Goal: Task Accomplishment & Management: Use online tool/utility

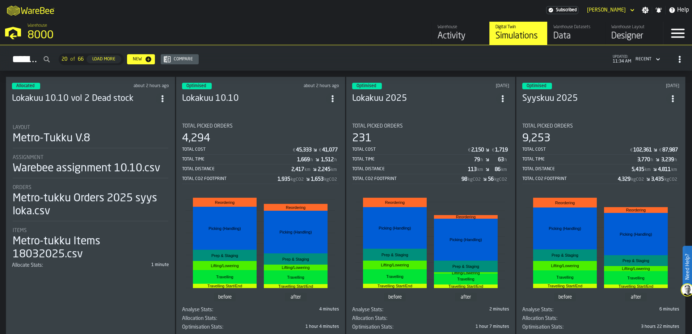
click at [293, 110] on div "Optimised about 2 hours ago Lokakuu 10.10 Total Picked Orders 4,294 Total Cost …" at bounding box center [260, 208] width 169 height 263
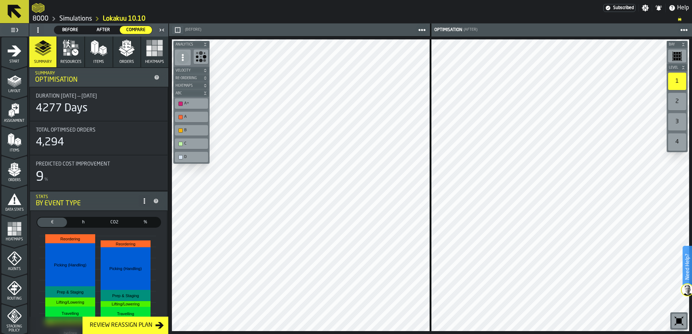
click at [141, 328] on div "Review Reassign Plan" at bounding box center [121, 325] width 68 height 9
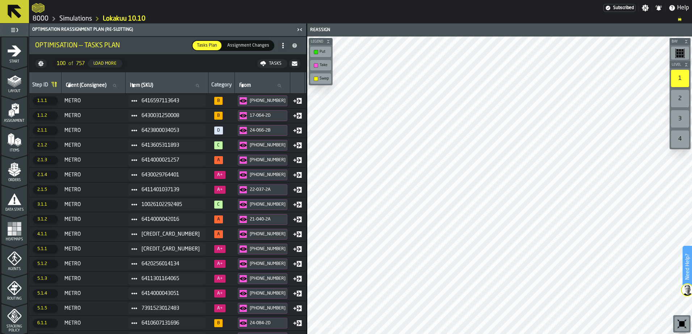
click at [266, 45] on span "Assignment Changes" at bounding box center [248, 45] width 48 height 7
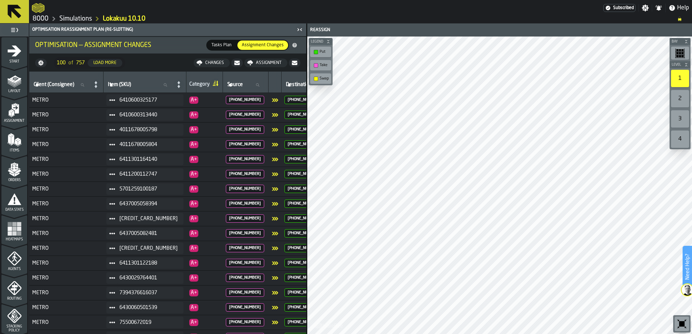
click at [275, 63] on div "Assignment" at bounding box center [268, 62] width 31 height 5
click at [227, 45] on span "Tasks Plan" at bounding box center [221, 45] width 26 height 7
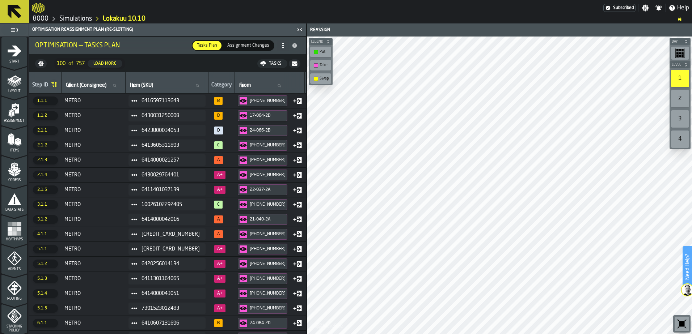
click at [260, 46] on span "Assignment Changes" at bounding box center [248, 45] width 48 height 7
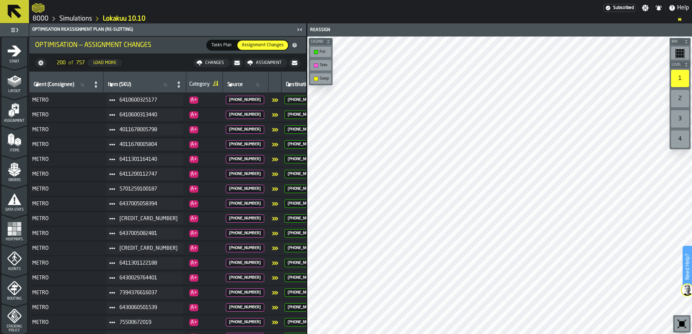
click at [222, 46] on span "Tasks Plan" at bounding box center [221, 45] width 26 height 7
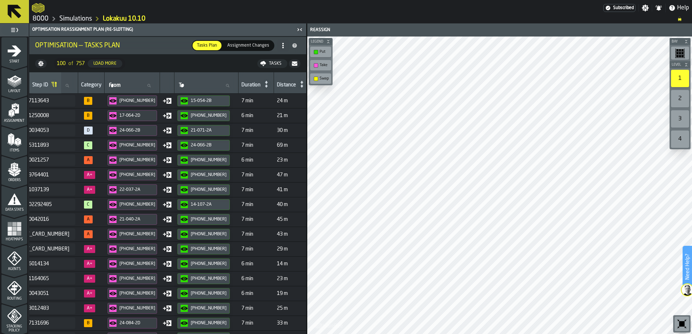
scroll to position [0, 132]
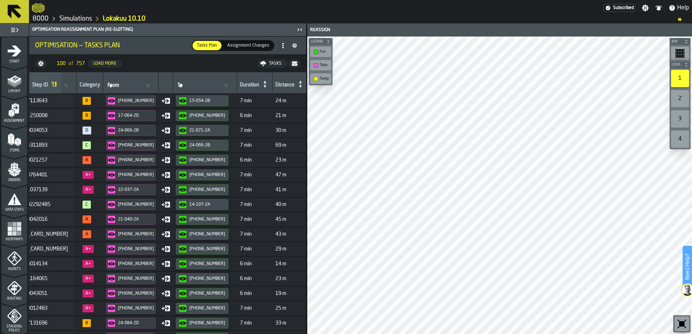
drag, startPoint x: 95, startPoint y: 333, endPoint x: 195, endPoint y: 58, distance: 292.9
click at [195, 58] on nav "100 of 757 Load More Tasks" at bounding box center [167, 63] width 277 height 17
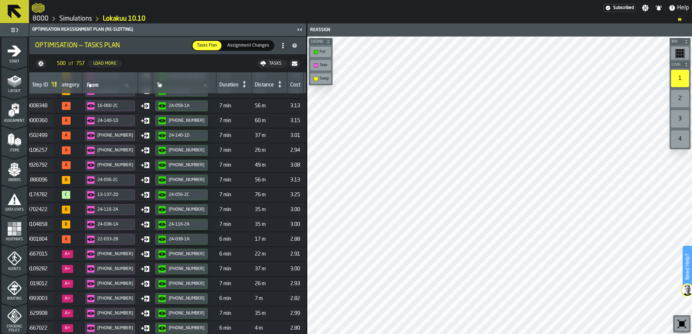
scroll to position [237, 0]
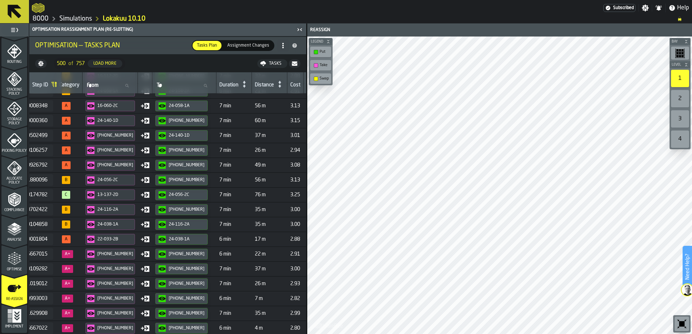
click at [17, 258] on icon "menu Optimise" at bounding box center [14, 259] width 14 height 14
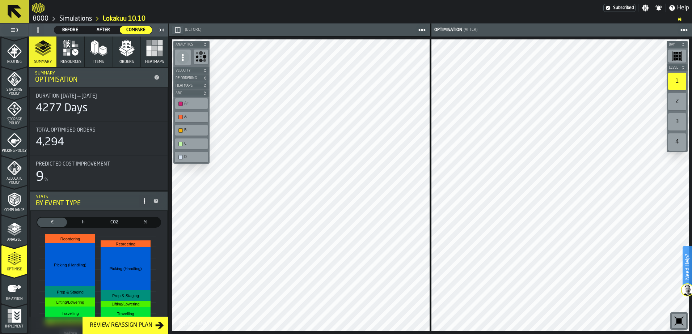
click at [104, 31] on span "After" at bounding box center [103, 30] width 26 height 7
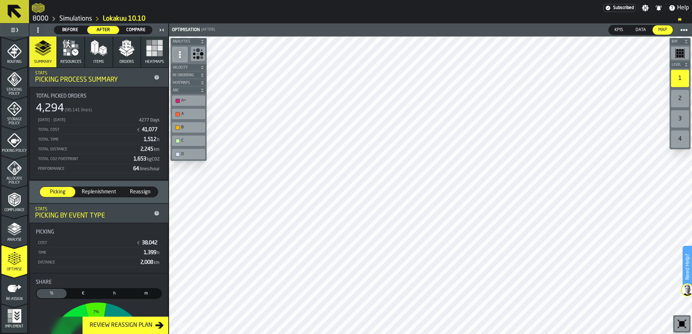
click at [125, 30] on span "Compare" at bounding box center [136, 30] width 26 height 7
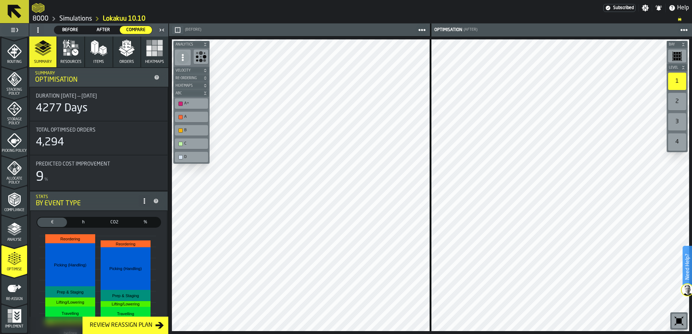
click at [197, 105] on div "A+" at bounding box center [195, 103] width 22 height 5
click at [194, 115] on div "A" at bounding box center [195, 117] width 22 height 5
click at [193, 131] on div "B" at bounding box center [195, 130] width 22 height 5
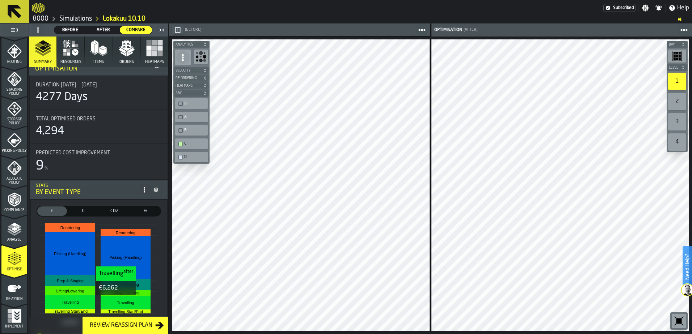
scroll to position [0, 0]
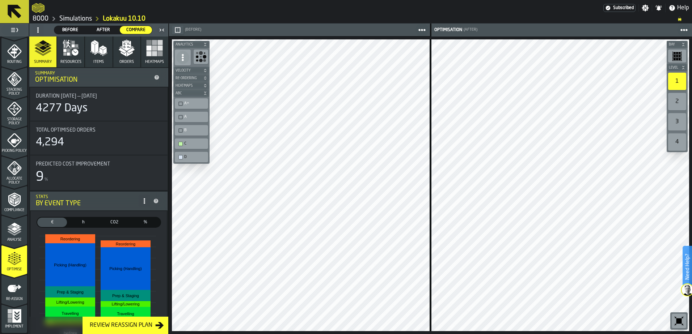
click at [141, 328] on div "Review Reassign Plan" at bounding box center [121, 325] width 68 height 9
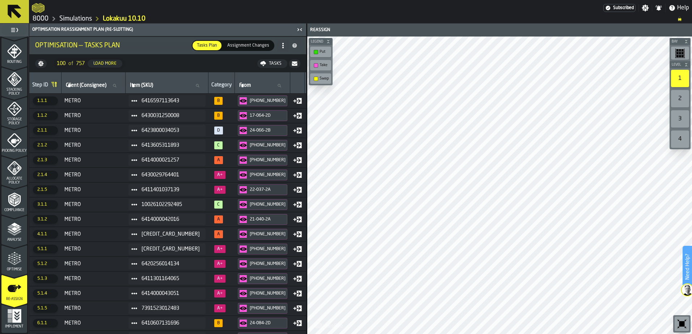
click at [16, 271] on span "Optimise" at bounding box center [14, 270] width 26 height 4
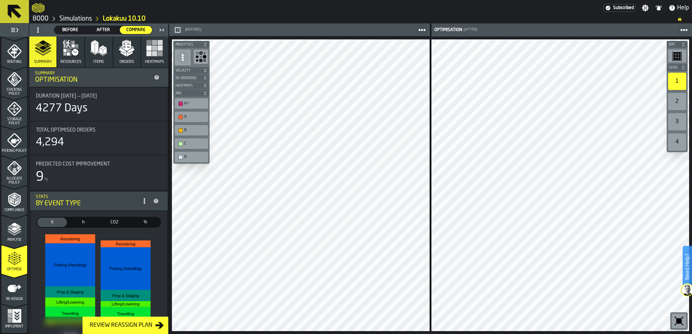
click at [682, 110] on label "2" at bounding box center [677, 102] width 21 height 20
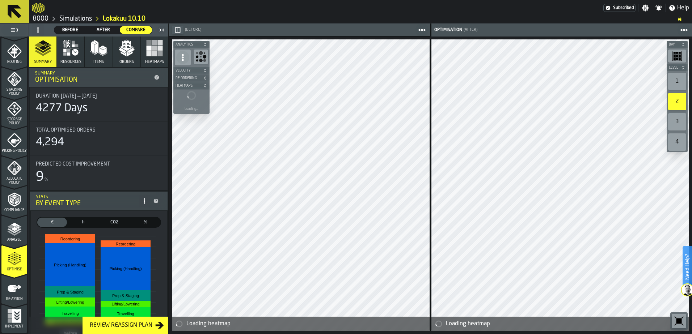
click at [680, 120] on div "3" at bounding box center [677, 121] width 18 height 17
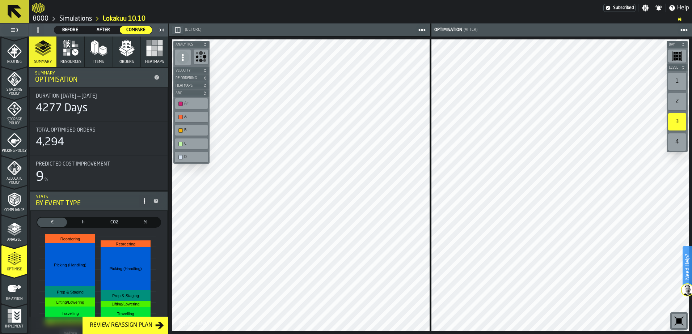
click at [681, 140] on div "4" at bounding box center [677, 142] width 18 height 17
click at [677, 88] on div "1" at bounding box center [677, 81] width 18 height 17
click at [677, 97] on div "2" at bounding box center [677, 101] width 18 height 17
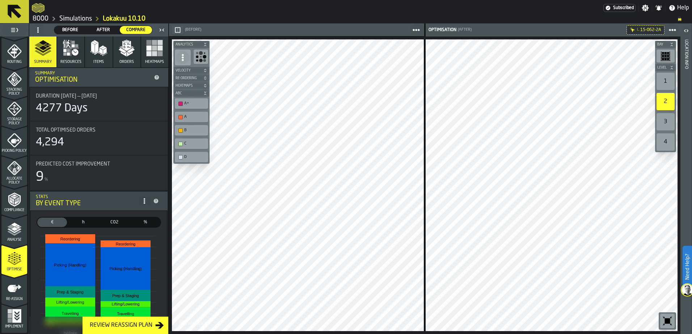
click at [667, 125] on div "3" at bounding box center [666, 121] width 18 height 17
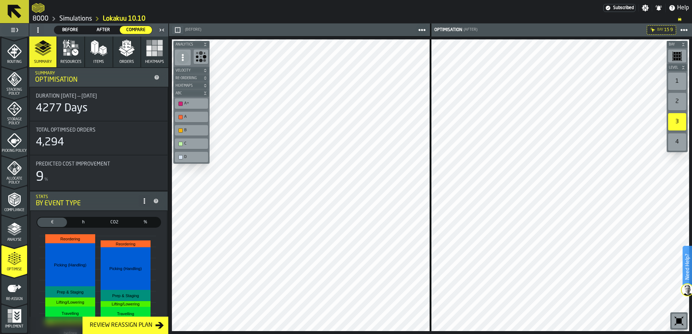
click at [677, 142] on div "4" at bounding box center [677, 142] width 18 height 17
click at [681, 75] on div "1" at bounding box center [677, 81] width 18 height 17
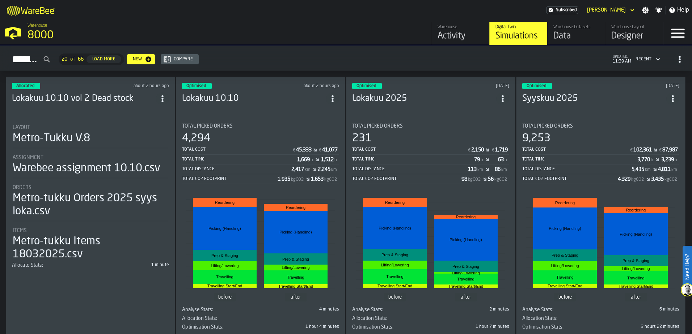
click at [292, 105] on header "Optimised about 2 hours ago Lokakuu 10.10" at bounding box center [260, 97] width 157 height 29
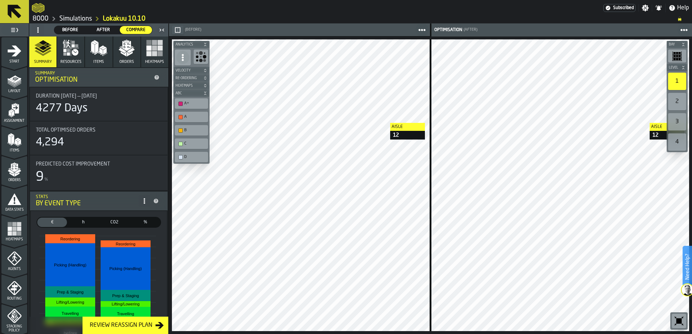
click at [675, 101] on div "2" at bounding box center [677, 101] width 18 height 17
click at [682, 119] on div "3" at bounding box center [677, 121] width 18 height 17
click at [683, 139] on div "4" at bounding box center [677, 142] width 18 height 17
click at [675, 123] on div "3" at bounding box center [677, 121] width 18 height 17
click at [679, 140] on div "4" at bounding box center [677, 142] width 18 height 17
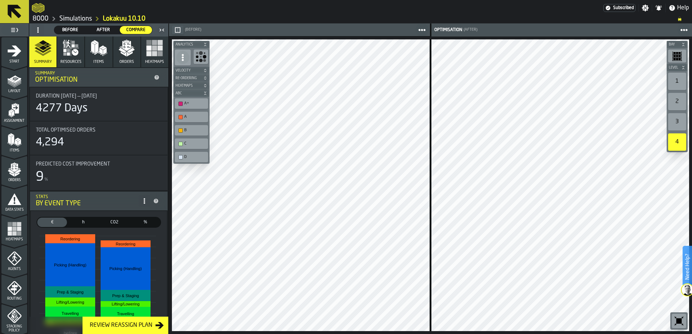
click at [674, 124] on div "3" at bounding box center [677, 121] width 18 height 17
click at [676, 103] on div "2" at bounding box center [677, 101] width 18 height 17
click at [682, 81] on div "1" at bounding box center [677, 81] width 18 height 17
click at [190, 101] on div "A+" at bounding box center [191, 104] width 30 height 8
click at [190, 113] on div "A" at bounding box center [191, 117] width 33 height 10
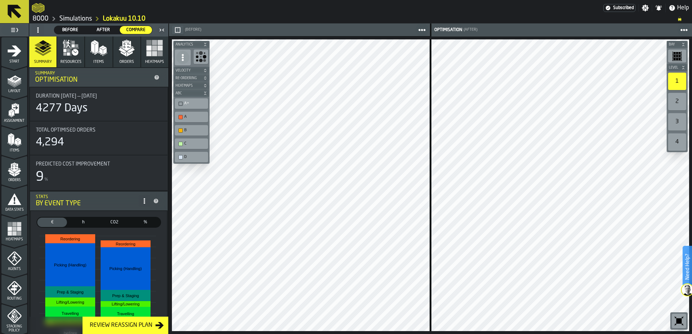
click at [192, 132] on div "B" at bounding box center [195, 130] width 22 height 5
click at [196, 143] on div "C" at bounding box center [195, 144] width 22 height 5
click at [186, 117] on div "A" at bounding box center [195, 117] width 22 height 5
click at [190, 156] on div "D" at bounding box center [195, 157] width 22 height 5
click at [189, 148] on div "C" at bounding box center [191, 144] width 33 height 10
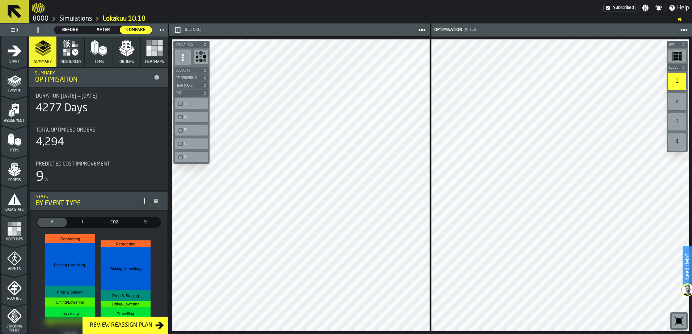
click at [199, 129] on div "B" at bounding box center [195, 130] width 22 height 5
click at [198, 118] on div "A" at bounding box center [195, 117] width 22 height 5
click at [197, 105] on div "A+" at bounding box center [195, 103] width 22 height 5
click at [197, 102] on div "A+" at bounding box center [195, 103] width 22 height 5
click at [197, 115] on div "A" at bounding box center [195, 117] width 22 height 5
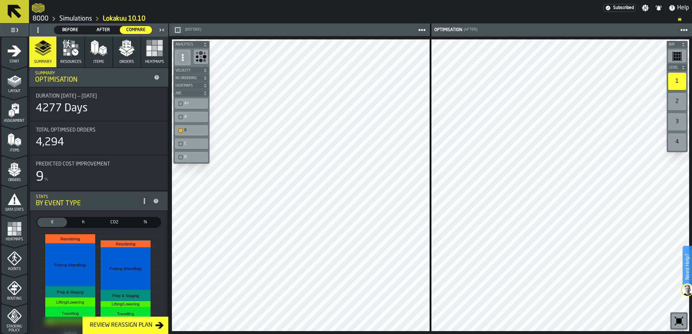
click at [197, 126] on div "B" at bounding box center [191, 130] width 33 height 10
click at [196, 135] on div "B" at bounding box center [191, 130] width 33 height 10
click at [195, 156] on div "D" at bounding box center [195, 157] width 22 height 5
click at [198, 132] on div "B" at bounding box center [195, 130] width 22 height 5
click at [679, 105] on div "2" at bounding box center [677, 101] width 18 height 17
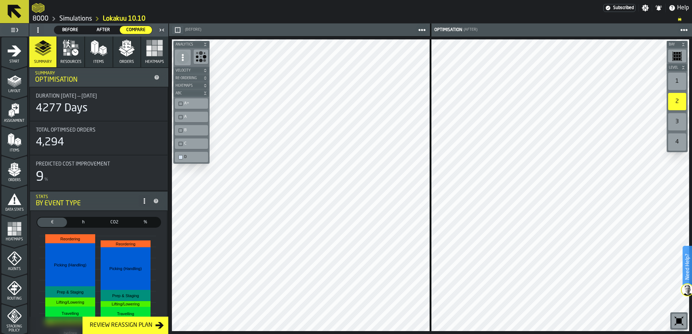
click at [679, 118] on div "3" at bounding box center [677, 121] width 18 height 17
click at [678, 138] on div "4" at bounding box center [677, 142] width 18 height 17
click at [673, 81] on div "1" at bounding box center [677, 81] width 18 height 17
click at [672, 99] on div "2" at bounding box center [677, 101] width 18 height 17
click at [679, 122] on div "3" at bounding box center [677, 121] width 18 height 17
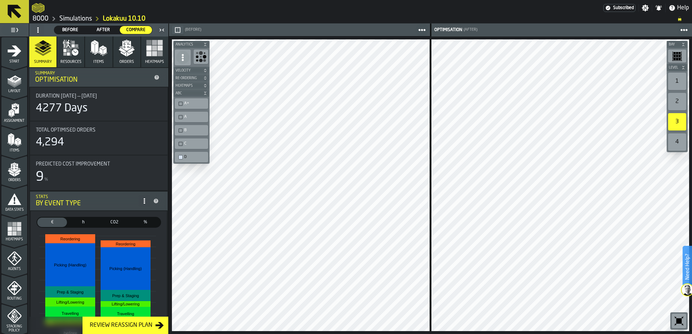
click at [679, 139] on div "4" at bounding box center [677, 142] width 18 height 17
click at [671, 80] on div "1" at bounding box center [677, 81] width 18 height 17
click at [191, 107] on div "A+" at bounding box center [191, 104] width 30 height 8
click at [194, 115] on div "A" at bounding box center [195, 117] width 22 height 5
click at [194, 127] on div "B" at bounding box center [191, 131] width 30 height 8
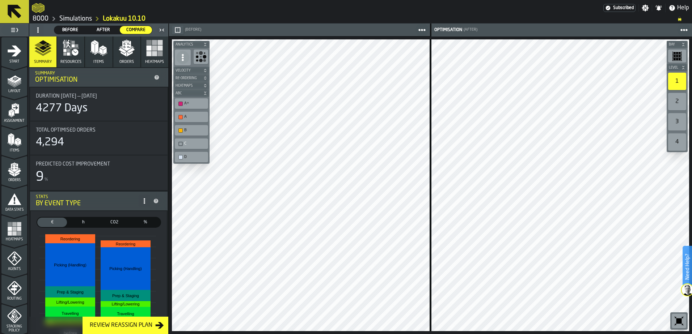
click at [187, 144] on div "C" at bounding box center [195, 144] width 22 height 5
click at [198, 132] on div "B" at bounding box center [195, 130] width 22 height 5
click at [198, 140] on div "C" at bounding box center [191, 144] width 33 height 10
click at [197, 153] on div "D" at bounding box center [191, 157] width 33 height 10
click at [191, 142] on div "C" at bounding box center [195, 144] width 22 height 5
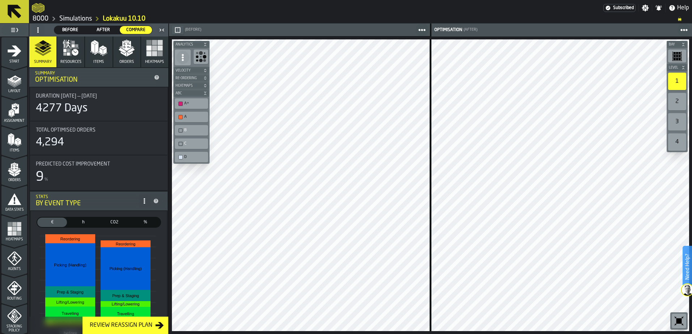
click at [189, 126] on div "B" at bounding box center [191, 130] width 33 height 10
click at [190, 140] on div "C" at bounding box center [191, 144] width 30 height 8
click at [191, 132] on div "B" at bounding box center [195, 130] width 22 height 5
click at [195, 158] on div "D" at bounding box center [195, 157] width 22 height 5
click at [206, 153] on div "D" at bounding box center [191, 157] width 33 height 10
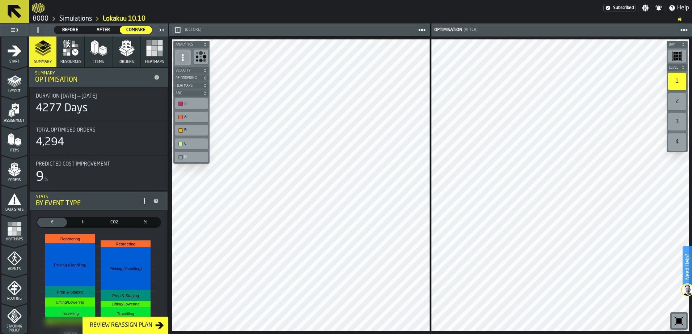
click at [189, 158] on div "D" at bounding box center [195, 157] width 22 height 5
click at [66, 58] on button "Resources" at bounding box center [70, 52] width 27 height 31
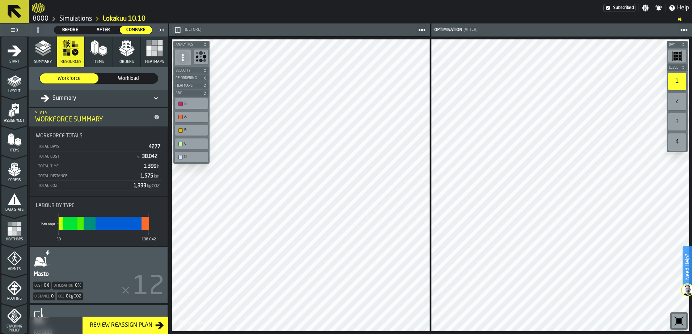
scroll to position [48, 0]
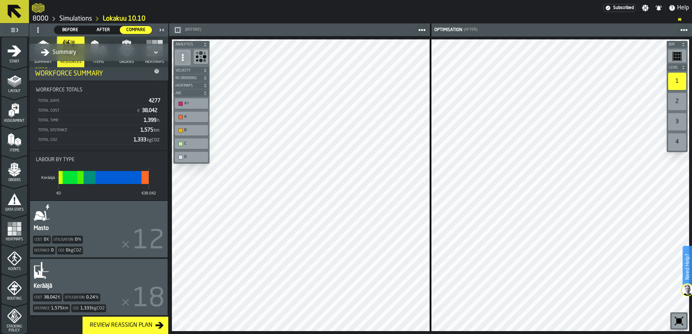
click at [9, 90] on span "Layout" at bounding box center [14, 91] width 26 height 4
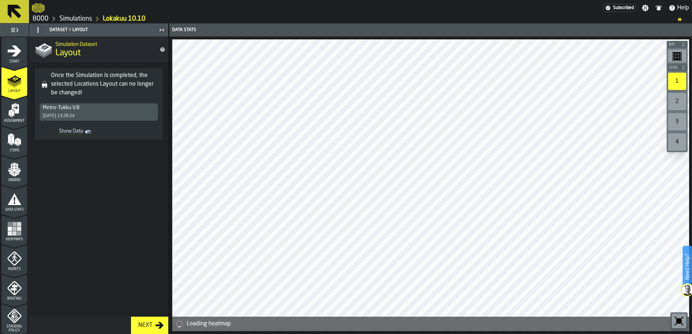
click at [12, 106] on icon "menu Assignment" at bounding box center [15, 108] width 7 height 9
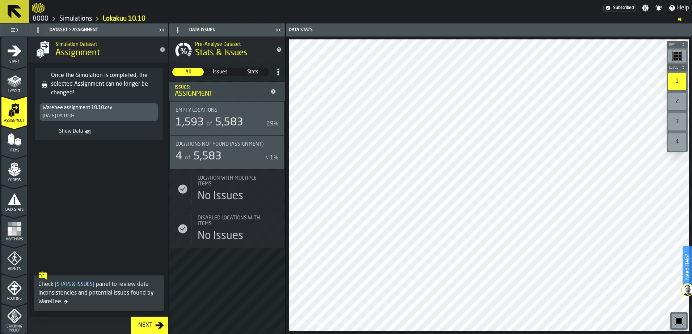
click at [18, 141] on polygon "menu Items" at bounding box center [19, 143] width 3 height 6
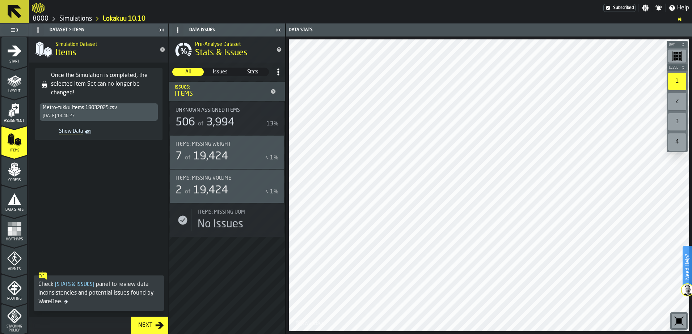
click at [21, 166] on div "Orders" at bounding box center [14, 173] width 26 height 20
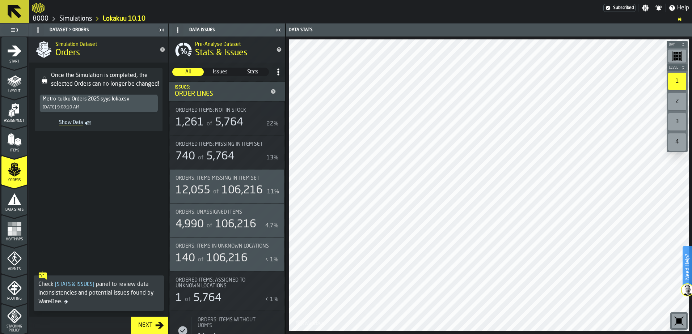
click at [16, 204] on icon "menu Data Stats" at bounding box center [15, 200] width 14 height 12
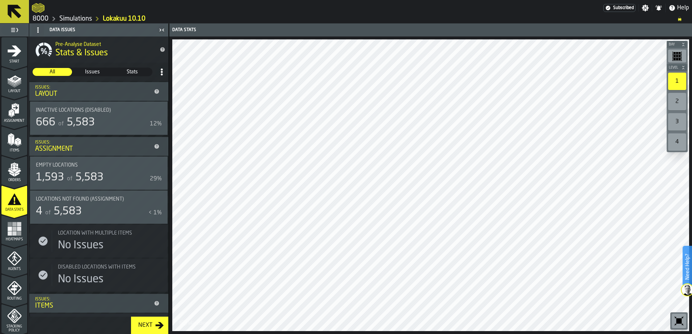
click at [10, 237] on div "Heatmaps" at bounding box center [14, 232] width 26 height 20
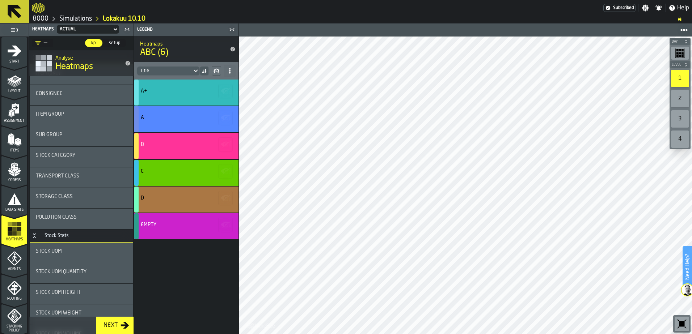
scroll to position [0, 0]
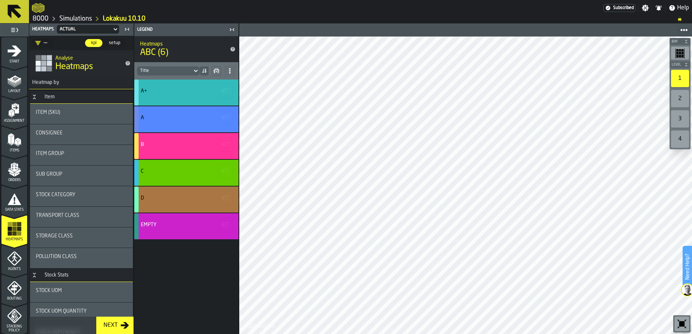
click at [17, 257] on icon "menu Agents" at bounding box center [14, 259] width 14 height 14
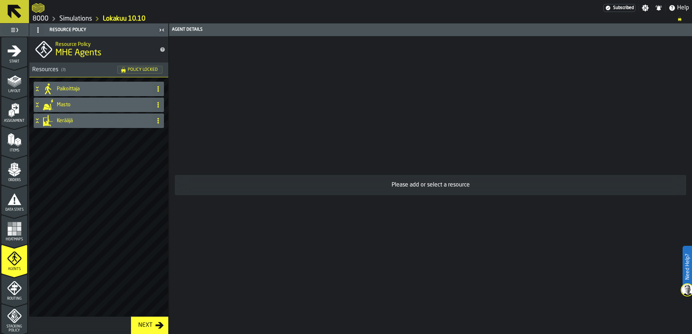
click at [9, 286] on icon "menu Routing" at bounding box center [14, 289] width 14 height 14
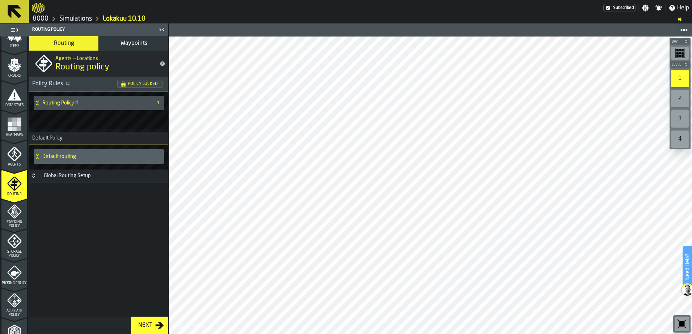
scroll to position [181, 0]
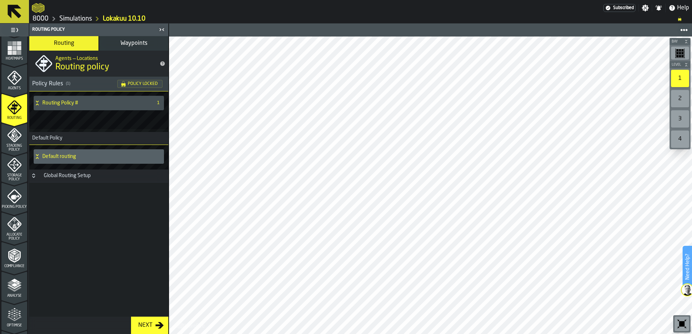
click at [7, 133] on icon "menu Stacking Policy" at bounding box center [14, 135] width 14 height 14
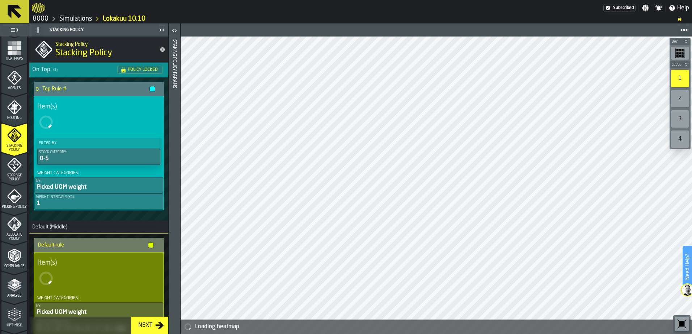
click at [12, 172] on div "Storage Policy" at bounding box center [14, 170] width 26 height 24
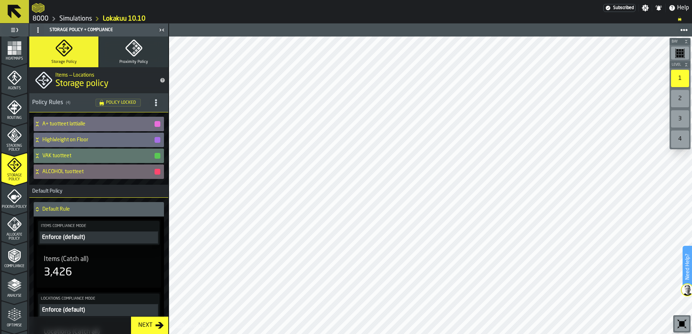
click at [13, 206] on span "Picking Policy" at bounding box center [14, 207] width 26 height 4
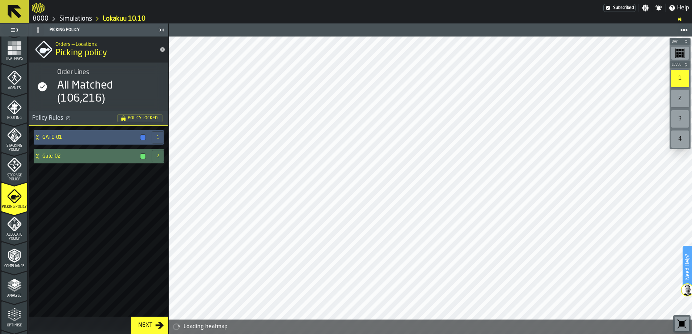
click at [11, 232] on div "Allocate Policy" at bounding box center [14, 229] width 26 height 24
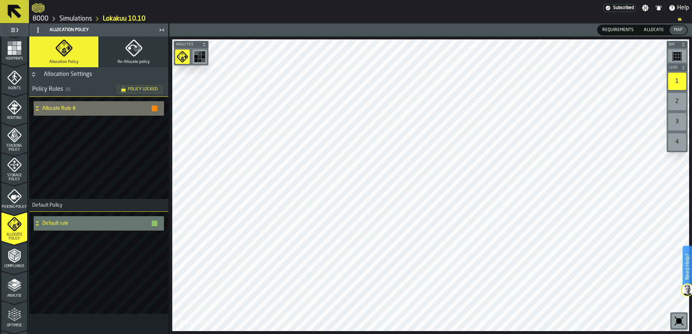
click at [12, 256] on polyline "menu Compliance" at bounding box center [13, 257] width 2 height 4
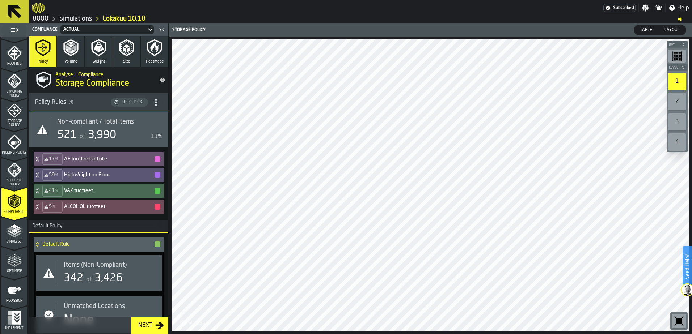
scroll to position [237, 0]
click at [10, 233] on polyline "menu Analyse" at bounding box center [14, 233] width 14 height 5
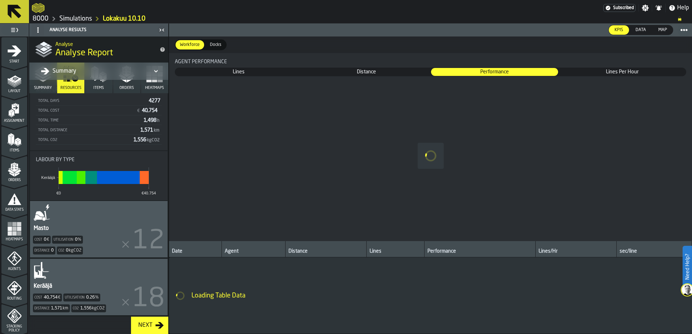
scroll to position [74, 0]
click at [7, 254] on icon "menu Agents" at bounding box center [14, 259] width 14 height 14
click at [14, 260] on icon "menu Agents" at bounding box center [14, 259] width 5 height 7
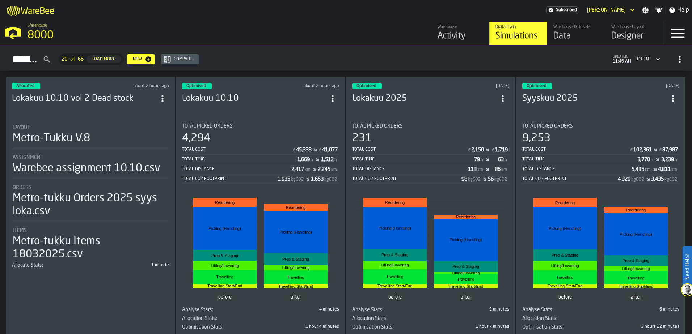
click at [269, 104] on header "Optimised about 2 hours ago Lokakuu 10.10" at bounding box center [260, 97] width 157 height 29
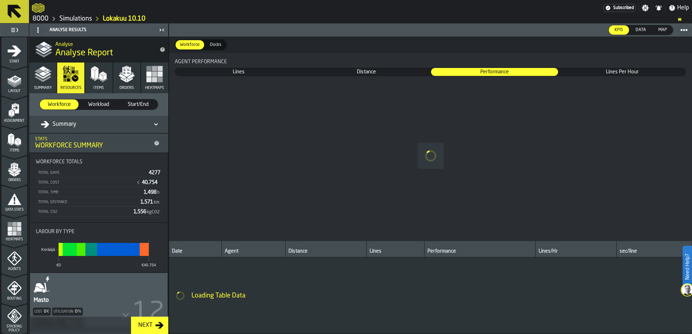
click at [11, 59] on div "Start" at bounding box center [14, 54] width 26 height 20
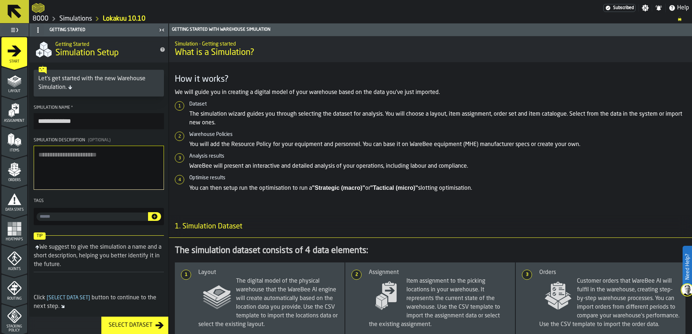
click at [17, 81] on icon "menu Layout" at bounding box center [15, 79] width 12 height 8
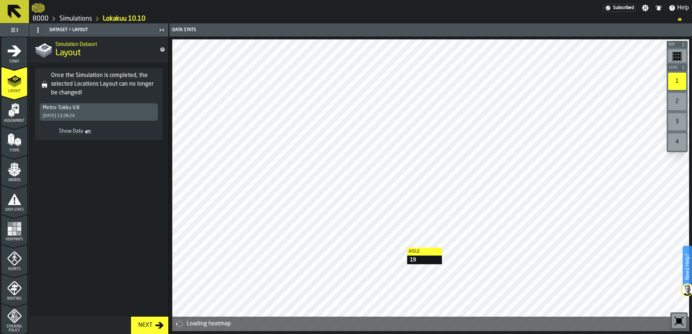
click at [12, 104] on icon "menu Assignment" at bounding box center [14, 110] width 14 height 14
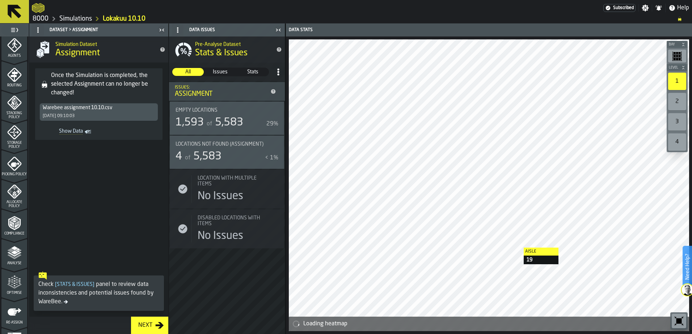
scroll to position [237, 0]
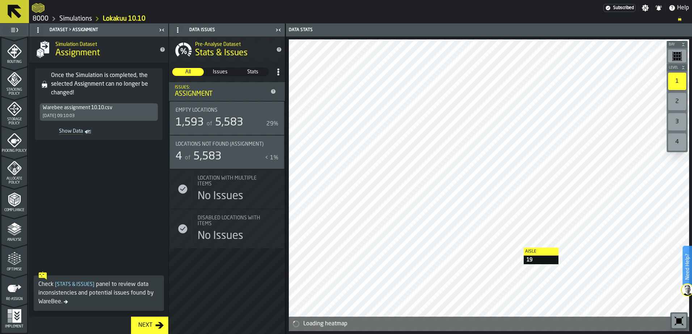
click at [12, 265] on icon "menu Optimise" at bounding box center [14, 263] width 14 height 5
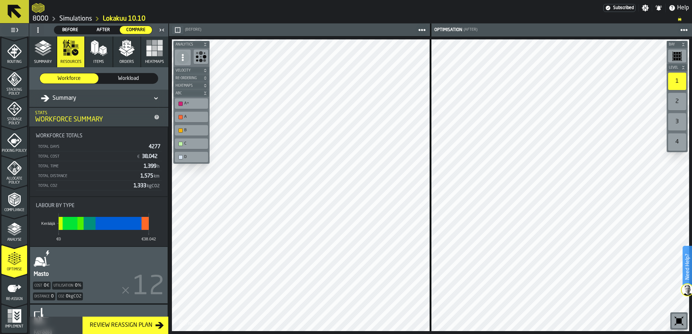
click at [136, 323] on div "Review Reassign Plan" at bounding box center [121, 325] width 68 height 9
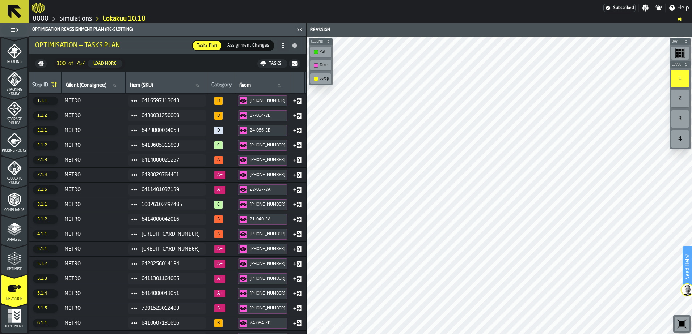
click at [241, 47] on span "Assignment Changes" at bounding box center [248, 45] width 48 height 7
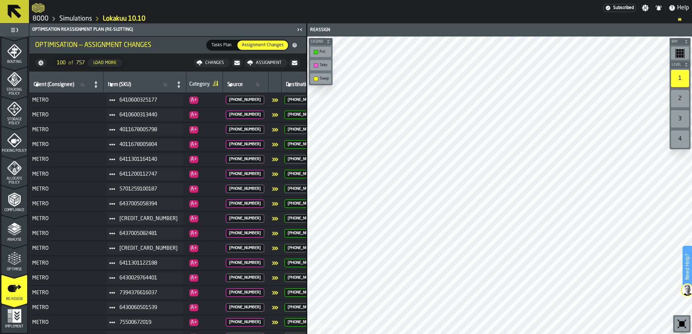
click at [232, 45] on span "Tasks Plan" at bounding box center [221, 45] width 26 height 7
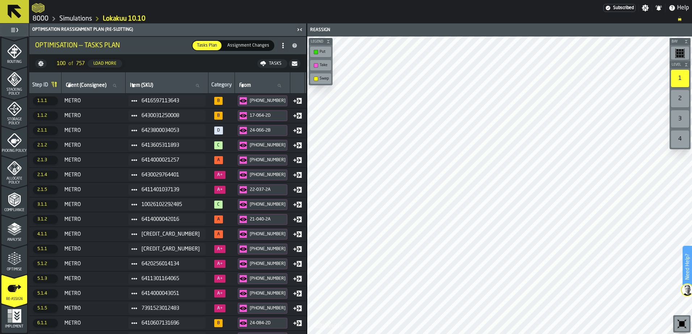
click at [245, 49] on div "Assignment Changes" at bounding box center [248, 45] width 51 height 9
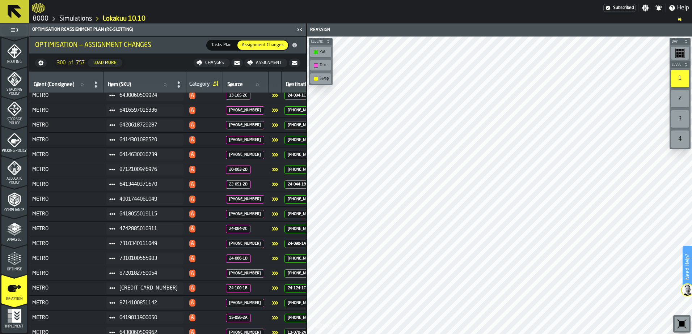
scroll to position [3346, 0]
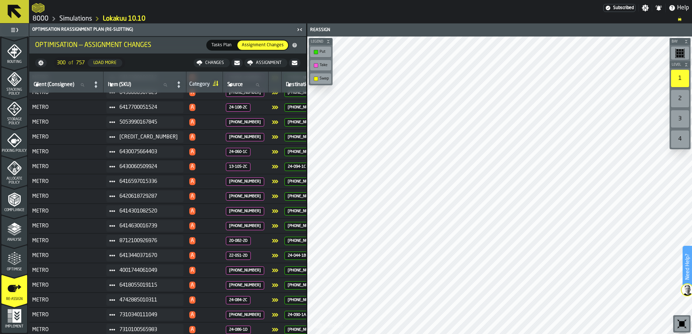
click at [681, 98] on div "2" at bounding box center [680, 98] width 18 height 17
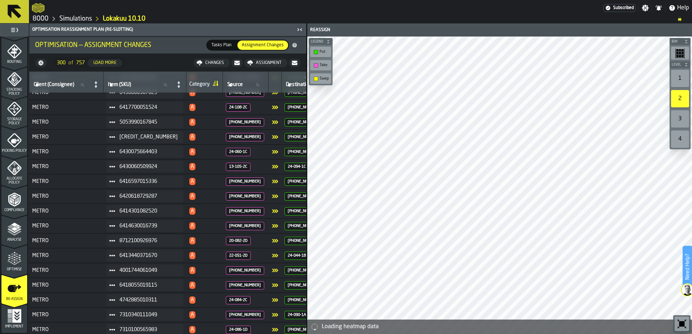
click at [675, 84] on div "1" at bounding box center [680, 78] width 18 height 17
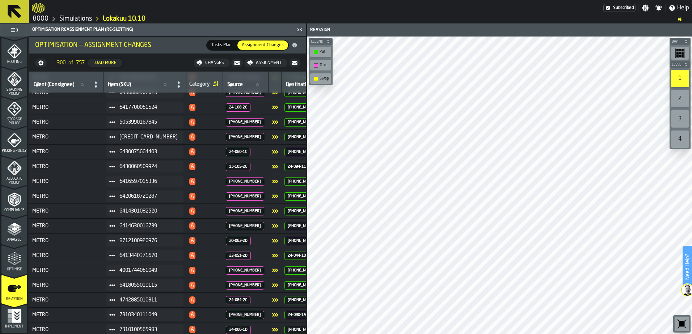
click at [226, 48] on span "Tasks Plan" at bounding box center [221, 45] width 26 height 7
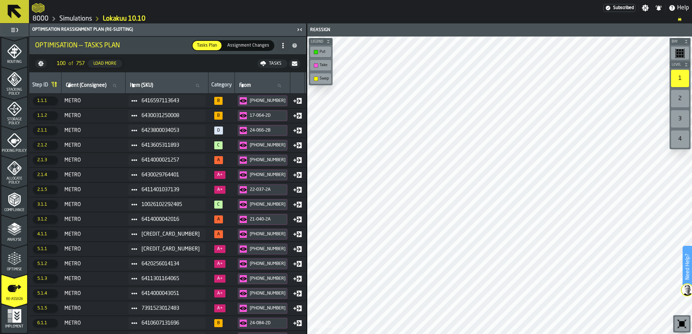
click at [21, 261] on div "Optimise" at bounding box center [14, 262] width 26 height 20
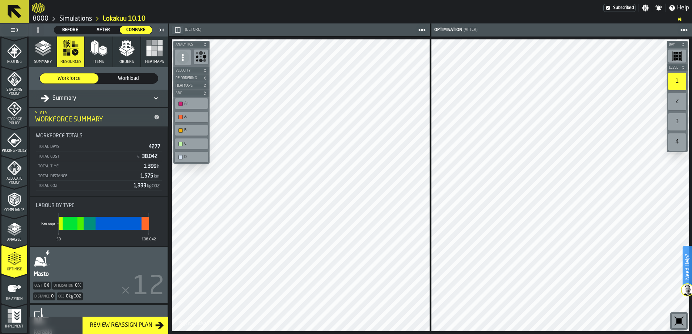
click at [16, 18] on icon at bounding box center [14, 11] width 17 height 17
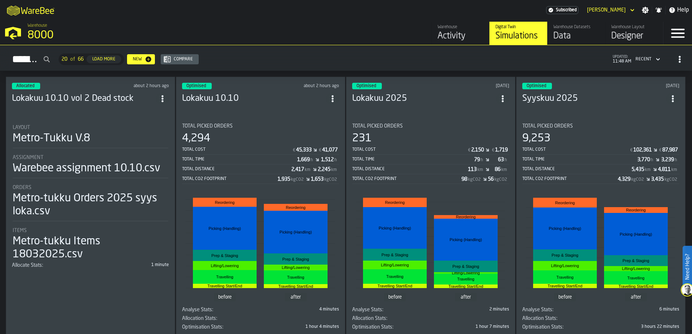
click at [262, 108] on header "Optimised about 2 hours ago Lokakuu 10.10" at bounding box center [260, 97] width 157 height 29
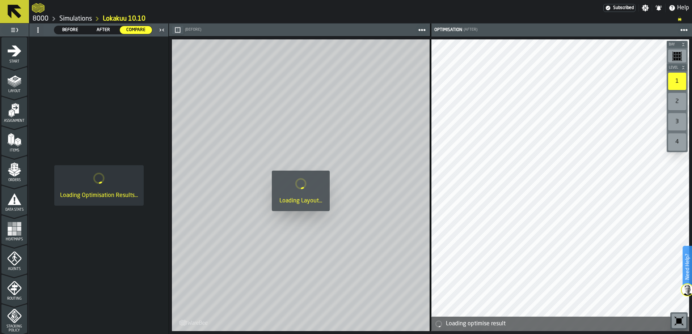
click at [38, 17] on link "8000" at bounding box center [41, 19] width 16 height 8
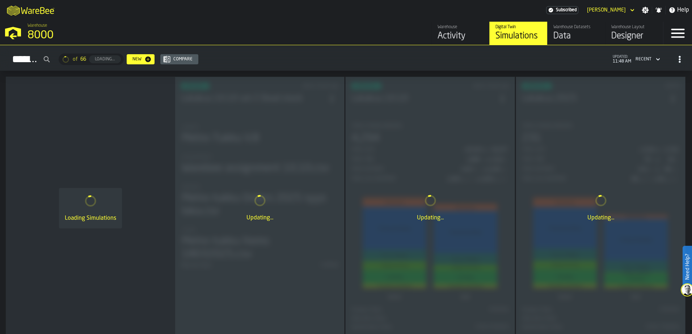
click at [195, 61] on div "Compare" at bounding box center [182, 59] width 25 height 5
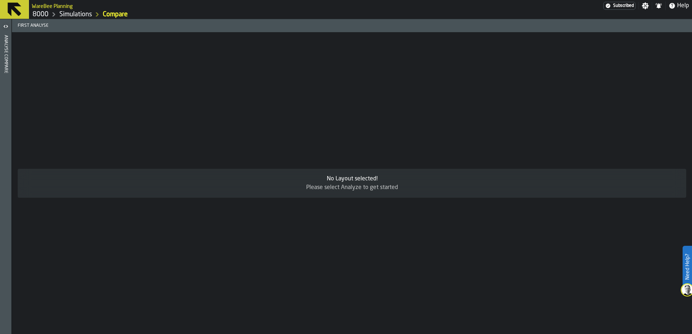
click at [41, 17] on link "8000" at bounding box center [41, 14] width 16 height 8
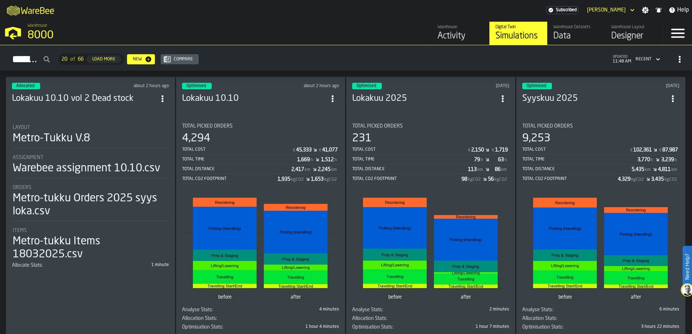
click at [278, 103] on header "Optimised about 2 hours ago Lokakuu 10.10" at bounding box center [260, 97] width 157 height 29
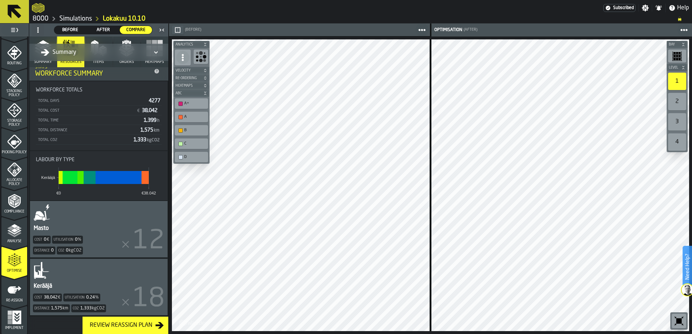
scroll to position [237, 0]
click at [15, 298] on span "Re-assign" at bounding box center [14, 300] width 26 height 4
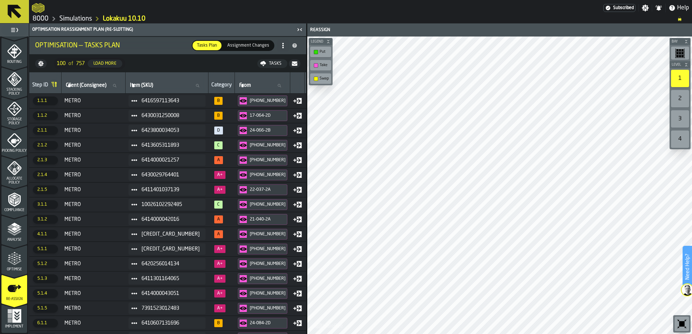
click at [18, 268] on span "Optimise" at bounding box center [14, 270] width 26 height 4
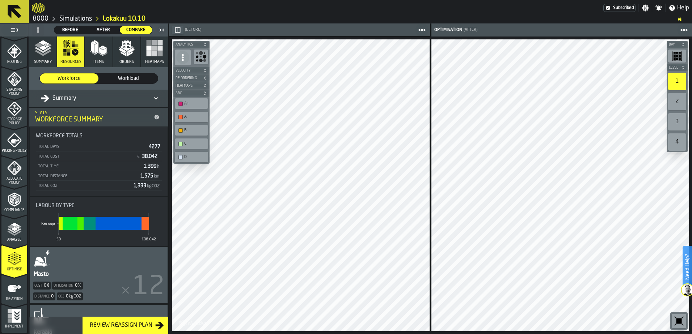
click at [10, 236] on icon "menu Analyse" at bounding box center [14, 229] width 14 height 14
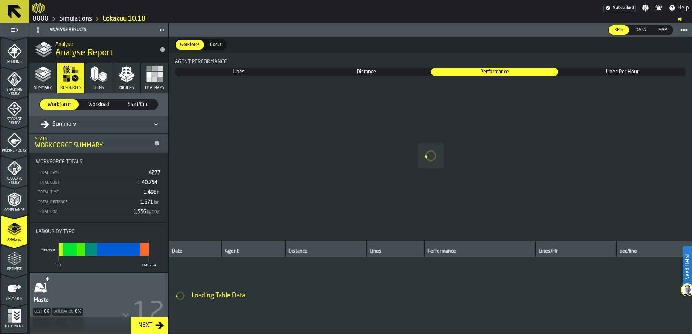
click at [5, 205] on div "Compliance" at bounding box center [14, 203] width 26 height 20
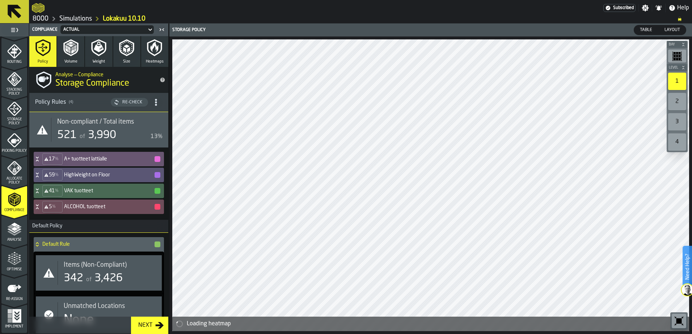
click at [7, 261] on icon "menu Optimise" at bounding box center [14, 259] width 14 height 14
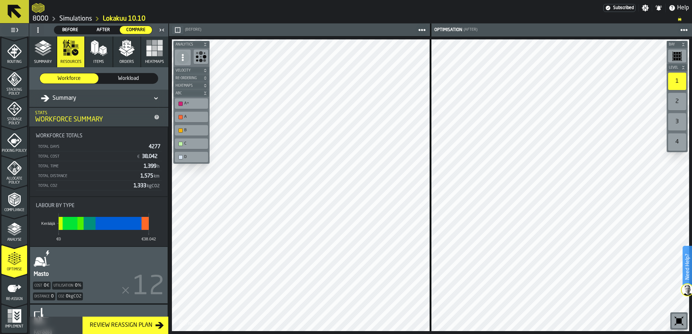
click at [13, 288] on icon "menu Re-assign" at bounding box center [14, 289] width 14 height 14
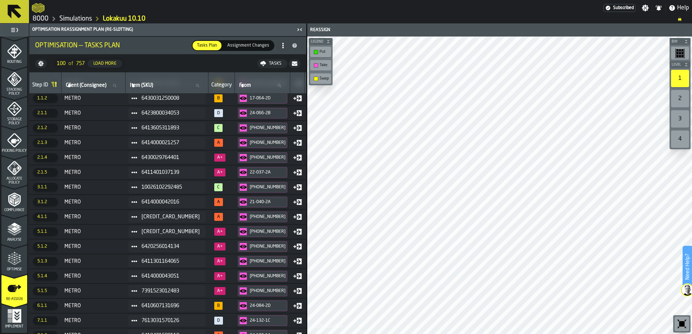
scroll to position [0, 0]
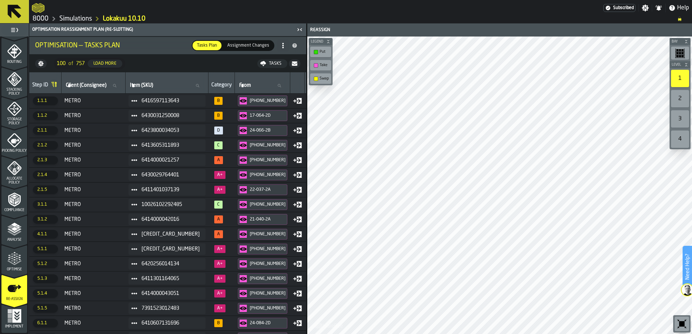
click at [7, 261] on icon "menu Optimise" at bounding box center [14, 263] width 14 height 5
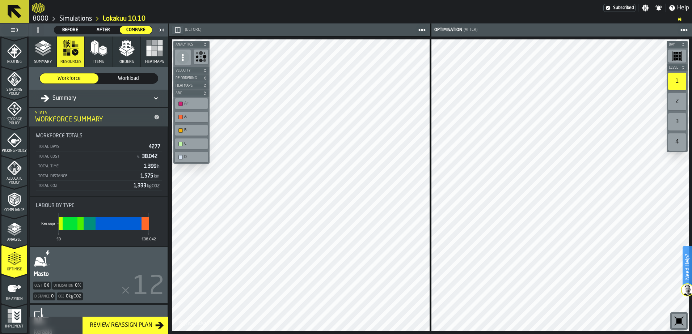
click at [152, 101] on icon at bounding box center [155, 98] width 7 height 9
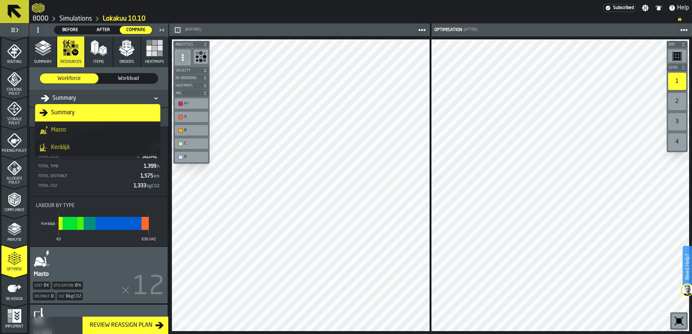
click at [152, 99] on icon at bounding box center [155, 98] width 7 height 9
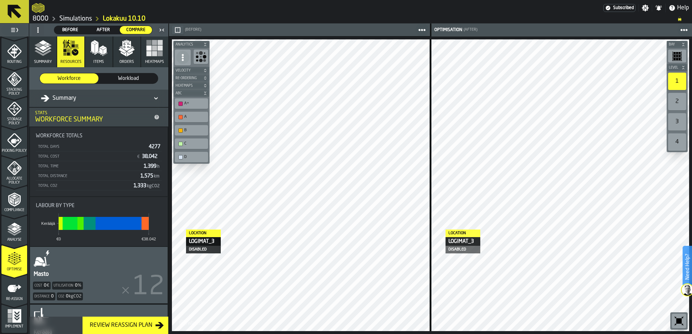
click at [40, 52] on icon "button" at bounding box center [42, 47] width 17 height 17
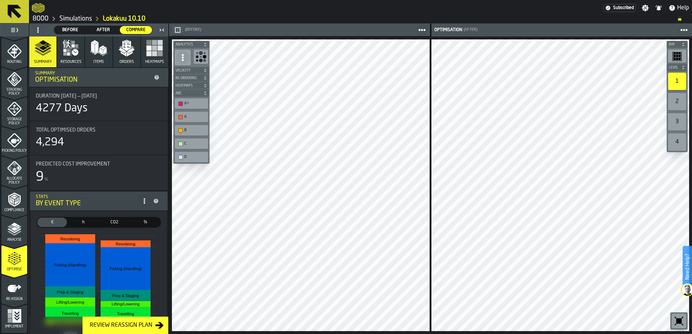
click at [11, 302] on icon "menu Re-assign" at bounding box center [14, 304] width 26 height 7
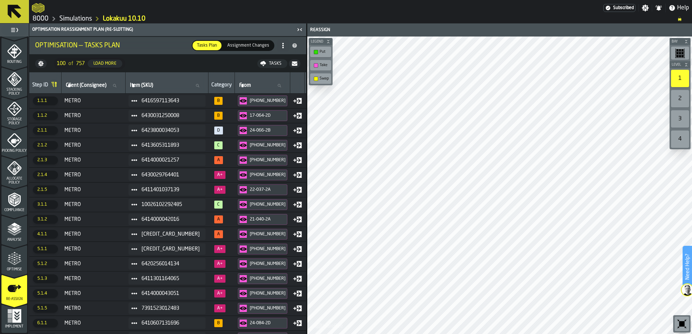
click at [15, 273] on icon "menu Optimise" at bounding box center [14, 274] width 26 height 7
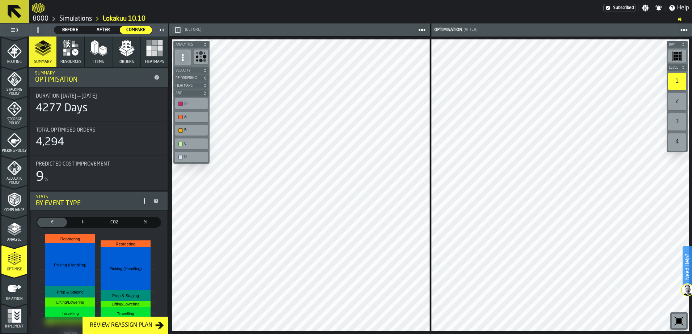
click at [20, 293] on icon "menu Re-assign" at bounding box center [14, 289] width 14 height 14
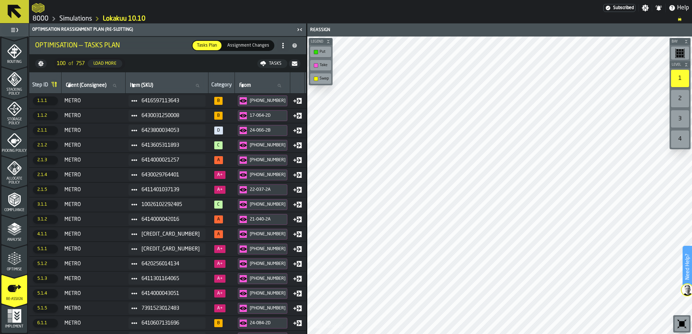
click at [10, 266] on div "Optimise" at bounding box center [14, 262] width 26 height 20
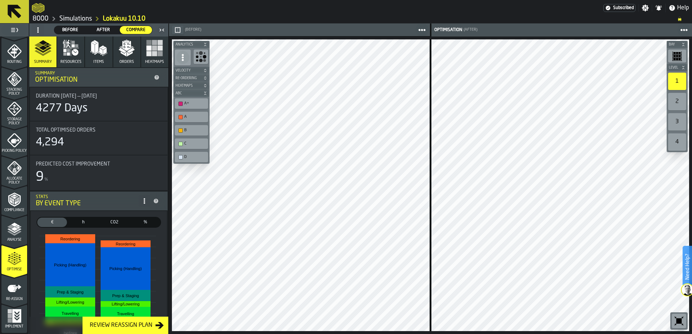
click at [126, 329] on div "Review Reassign Plan" at bounding box center [121, 325] width 68 height 9
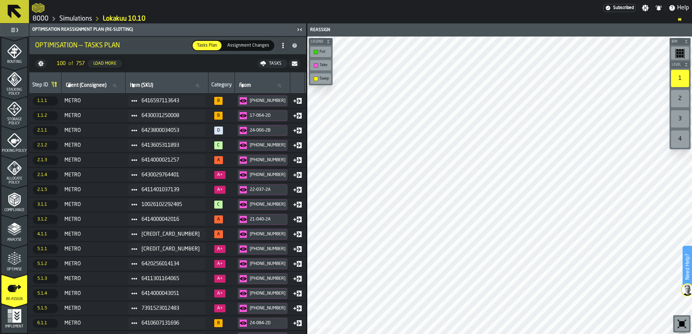
click at [16, 264] on icon "menu Optimise" at bounding box center [14, 263] width 14 height 5
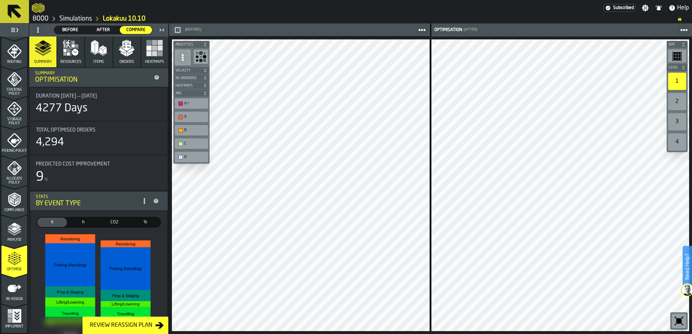
click at [15, 293] on icon "menu Re-assign" at bounding box center [14, 289] width 14 height 14
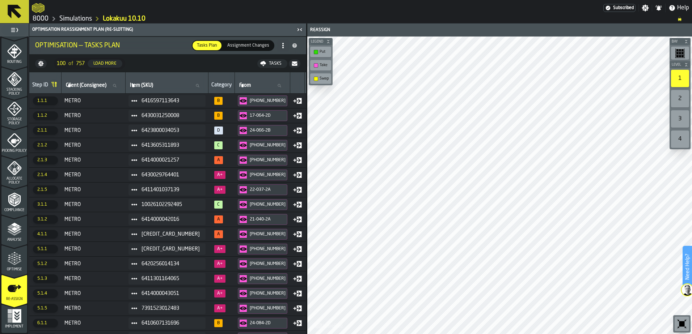
click at [7, 255] on icon "menu Optimise" at bounding box center [14, 259] width 14 height 14
click at [14, 281] on div "Re-assign" at bounding box center [14, 289] width 26 height 24
click at [12, 256] on icon "menu Optimise" at bounding box center [14, 259] width 14 height 14
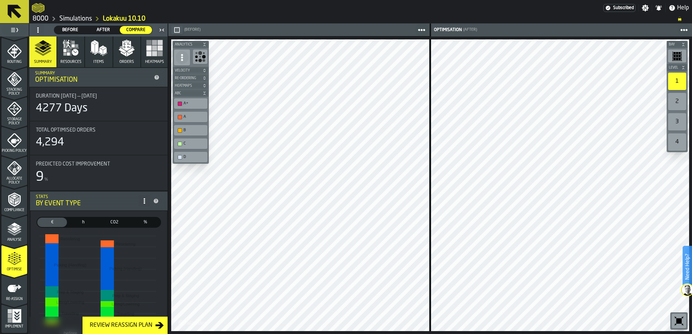
click at [12, 291] on icon "menu Re-assign" at bounding box center [14, 289] width 14 height 14
click at [11, 271] on span "Optimise" at bounding box center [14, 270] width 26 height 4
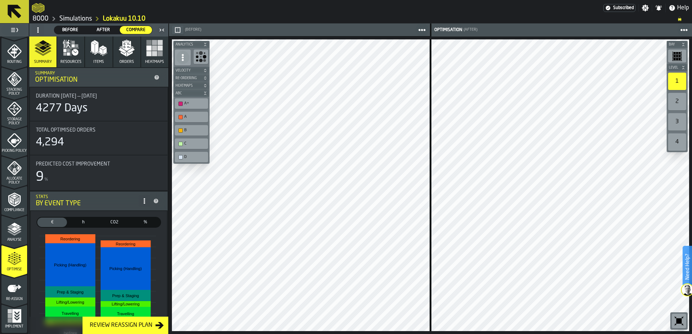
click at [16, 283] on icon "menu Re-assign" at bounding box center [14, 289] width 14 height 14
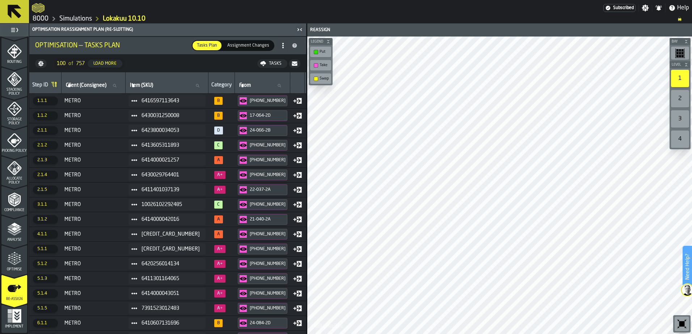
click at [249, 51] on label "Assignment Changes Assignment Changes" at bounding box center [248, 45] width 52 height 11
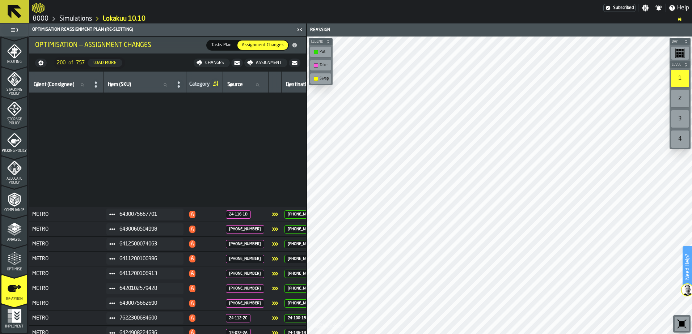
scroll to position [2550, 0]
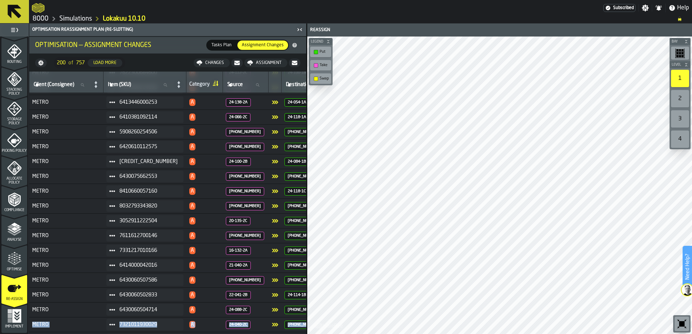
drag, startPoint x: 304, startPoint y: 309, endPoint x: 301, endPoint y: 353, distance: 43.9
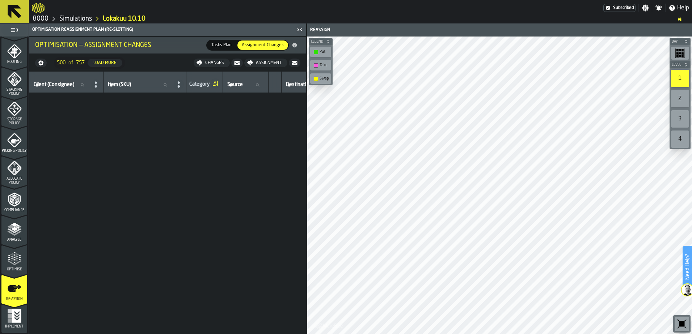
scroll to position [0, 0]
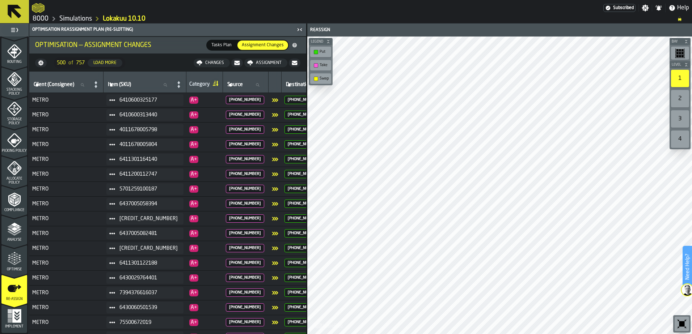
click at [229, 47] on span "Tasks Plan" at bounding box center [221, 45] width 26 height 7
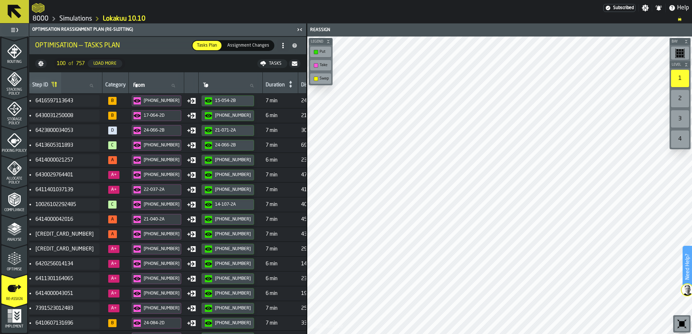
scroll to position [0, 138]
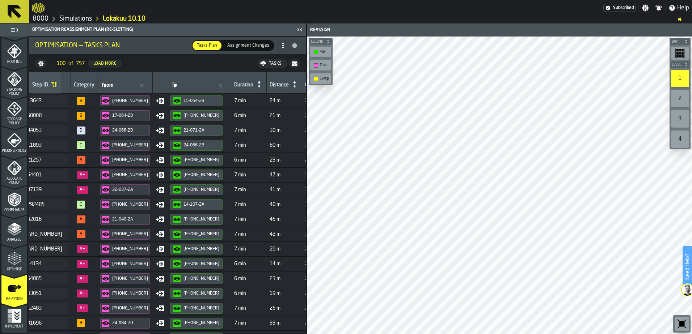
drag, startPoint x: 88, startPoint y: 334, endPoint x: 317, endPoint y: 6, distance: 400.0
click at [318, 7] on div at bounding box center [318, 7] width 572 height 13
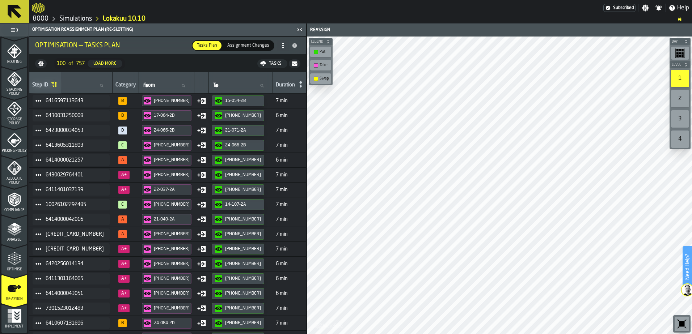
scroll to position [0, 0]
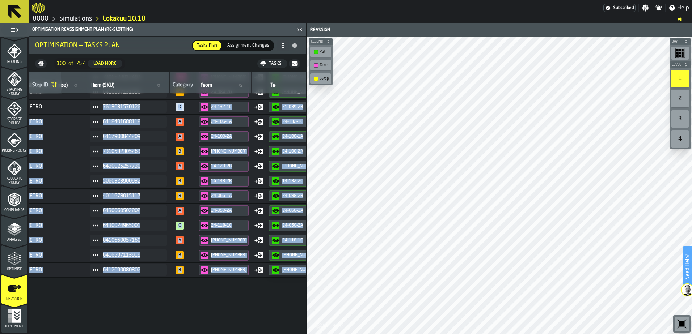
scroll to position [0, 39]
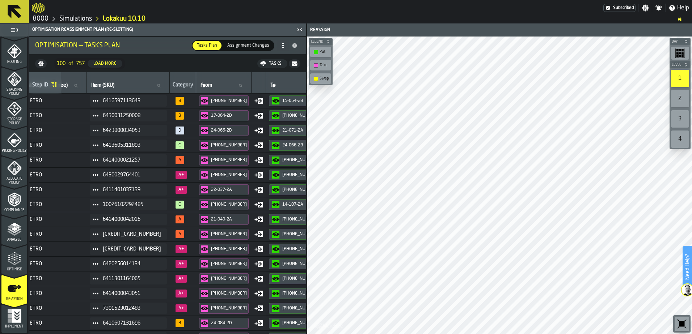
click at [297, 66] on icon "button-" at bounding box center [294, 64] width 5 height 4
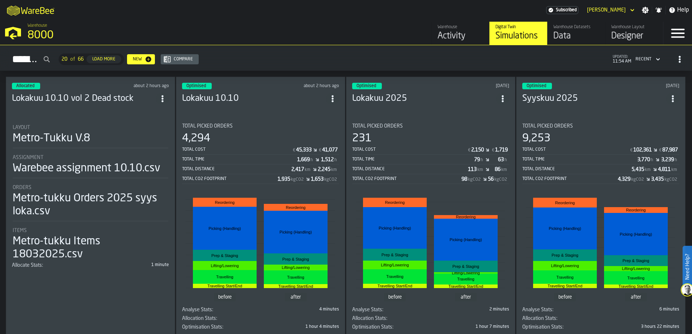
click at [279, 111] on div "Optimised about 2 hours ago Lokakuu 10.10 Total Picked Orders 4,294 Total Cost …" at bounding box center [260, 208] width 169 height 263
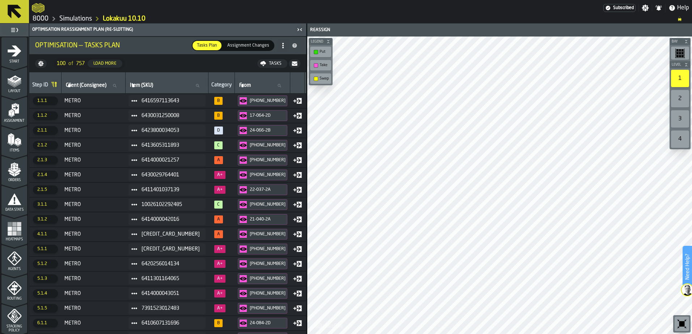
drag, startPoint x: 249, startPoint y: 50, endPoint x: 256, endPoint y: 52, distance: 6.7
click at [249, 50] on div "Assignment Changes" at bounding box center [248, 45] width 51 height 9
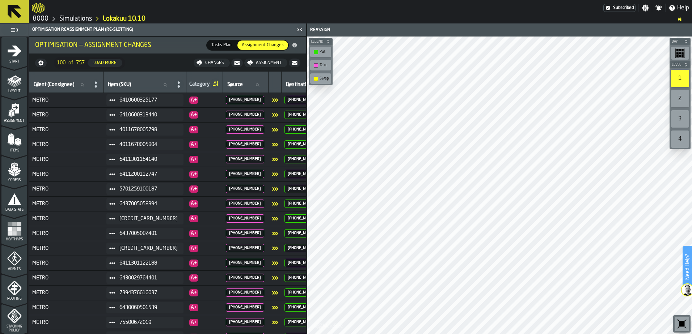
click at [232, 43] on span "Tasks Plan" at bounding box center [221, 45] width 26 height 7
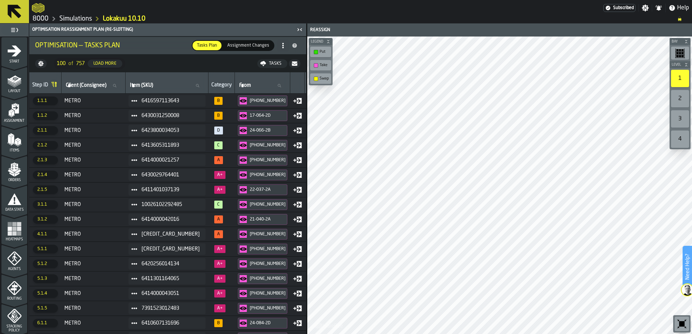
click at [282, 44] on circle at bounding box center [282, 43] width 1 height 1
click at [268, 64] on div "Tasks" at bounding box center [275, 63] width 18 height 5
click at [469, 9] on div at bounding box center [318, 7] width 572 height 13
click at [250, 44] on span "Assignment Changes" at bounding box center [248, 45] width 48 height 7
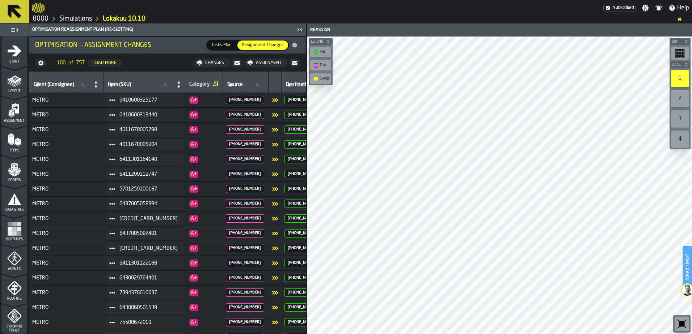
click at [262, 63] on div "Assignment" at bounding box center [268, 62] width 31 height 5
click at [199, 43] on div "Optimisation — Assignment Changes" at bounding box center [120, 45] width 171 height 8
click at [493, 1] on div at bounding box center [318, 7] width 572 height 13
click at [222, 47] on span "Tasks Plan" at bounding box center [221, 45] width 26 height 7
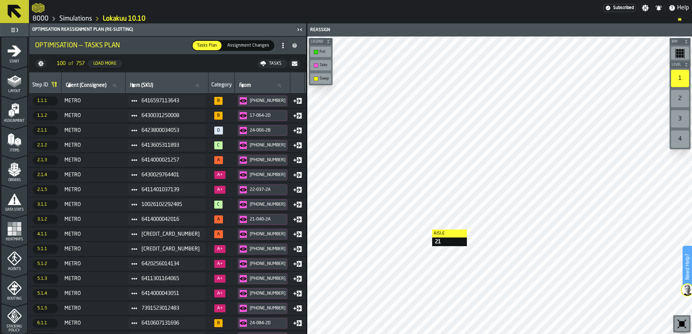
click at [241, 50] on div "Assignment Changes" at bounding box center [248, 45] width 51 height 9
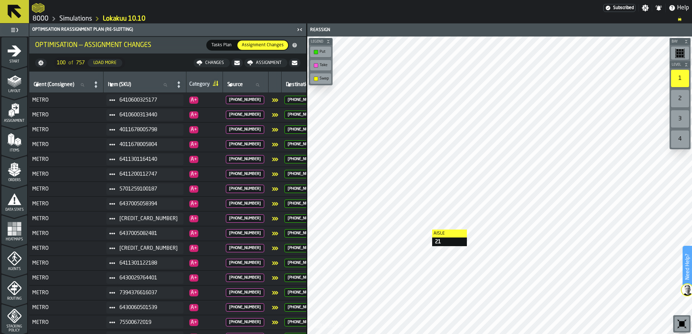
click at [268, 67] on button "Assignment" at bounding box center [265, 63] width 43 height 9
drag, startPoint x: 690, startPoint y: 85, endPoint x: 258, endPoint y: 63, distance: 433.1
click at [258, 63] on span "Download (csv)" at bounding box center [268, 63] width 34 height 6
click at [496, 6] on div at bounding box center [318, 7] width 572 height 13
click at [228, 51] on li "Optimisation — Assignment Changes Tasks Plan Tasks Plan Assignment Changes Assi…" at bounding box center [167, 45] width 277 height 17
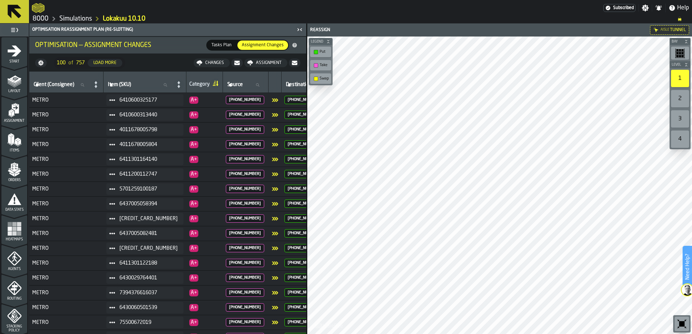
click at [227, 49] on div "Tasks Plan" at bounding box center [221, 45] width 29 height 9
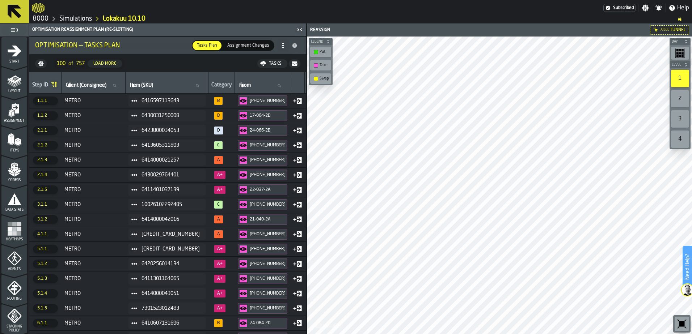
click at [275, 60] on button "Tasks" at bounding box center [272, 63] width 30 height 9
click at [265, 63] on span "Download (csv)" at bounding box center [268, 64] width 34 height 6
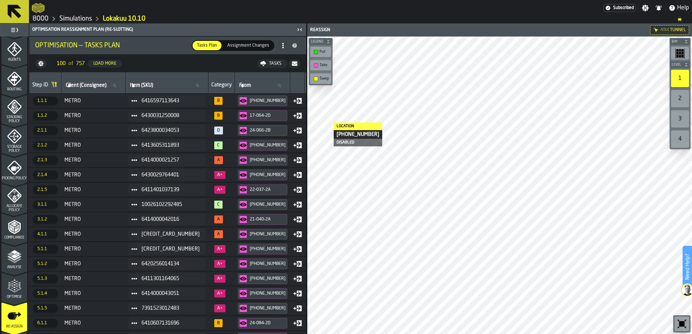
scroll to position [237, 0]
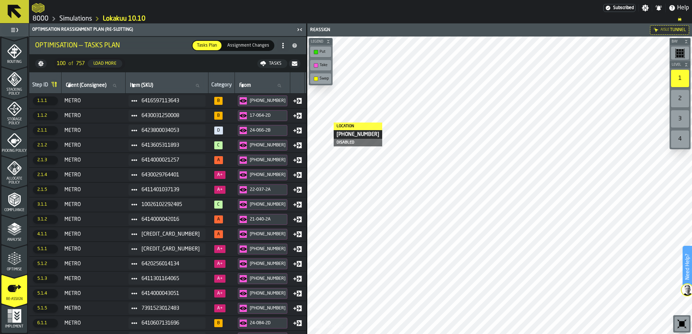
click at [12, 269] on span "Optimise" at bounding box center [14, 270] width 26 height 4
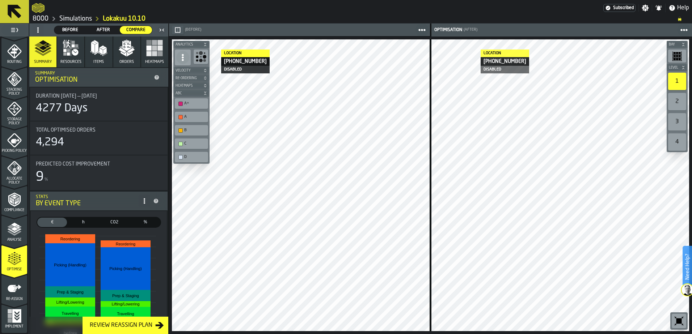
click at [42, 19] on link "8000" at bounding box center [41, 19] width 16 height 8
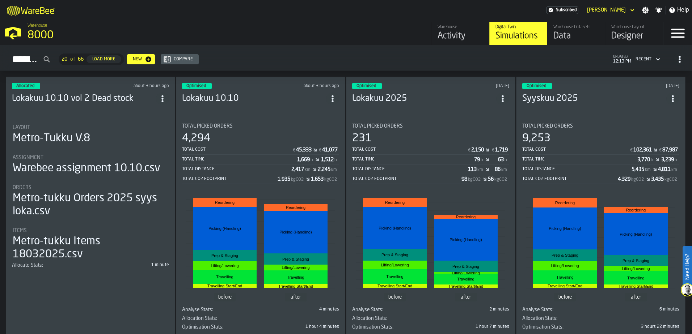
click at [279, 106] on header "Optimised about 3 hours ago Lokakuu 10.10" at bounding box center [260, 97] width 157 height 29
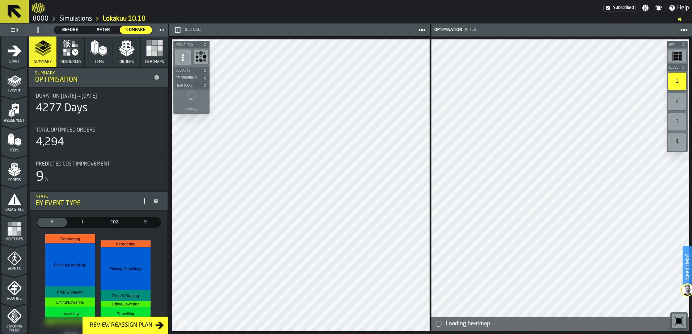
click at [140, 324] on div "Review Reassign Plan" at bounding box center [121, 325] width 68 height 9
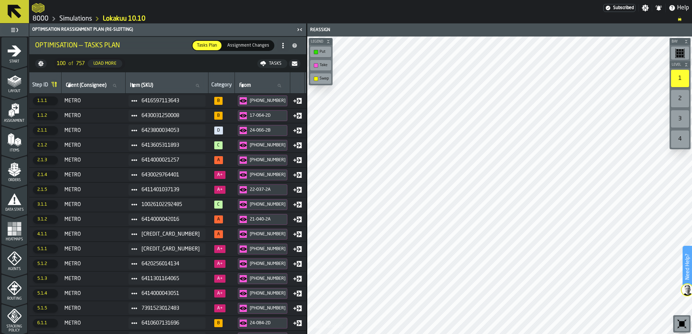
click at [248, 44] on span "Assignment Changes" at bounding box center [248, 45] width 48 height 7
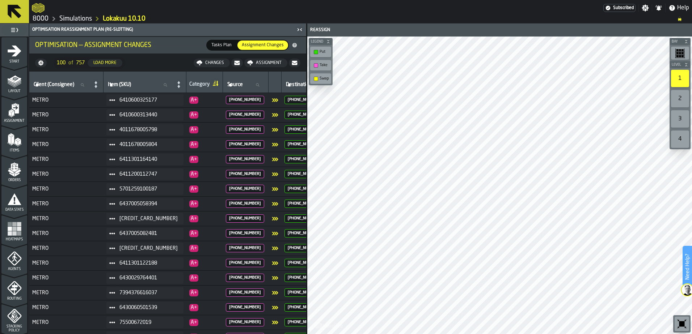
click at [215, 63] on div "Changes" at bounding box center [214, 62] width 25 height 5
click at [217, 64] on span "Download (csv)" at bounding box center [210, 63] width 34 height 6
click at [434, 13] on div at bounding box center [318, 7] width 572 height 13
click at [262, 64] on div "Assignment" at bounding box center [268, 62] width 31 height 5
click at [266, 62] on span "Download (csv)" at bounding box center [268, 63] width 34 height 6
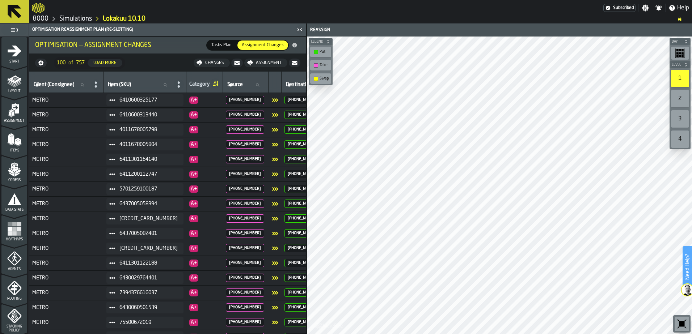
drag, startPoint x: 489, startPoint y: 4, endPoint x: 514, endPoint y: 6, distance: 24.7
click at [489, 4] on div at bounding box center [318, 7] width 572 height 13
click at [223, 63] on div "Changes" at bounding box center [214, 62] width 25 height 5
click at [211, 64] on span "Download (csv)" at bounding box center [210, 63] width 34 height 6
click at [493, 6] on div at bounding box center [318, 7] width 572 height 13
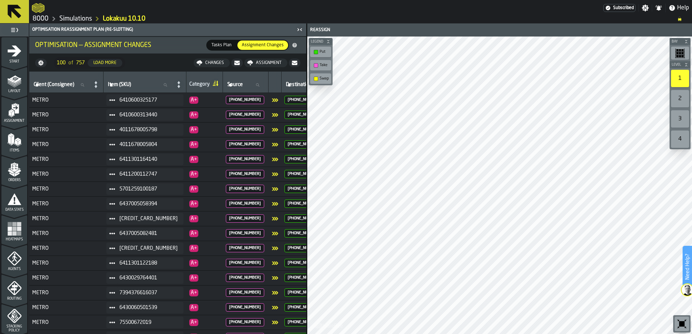
click at [221, 43] on span "Tasks Plan" at bounding box center [221, 45] width 26 height 7
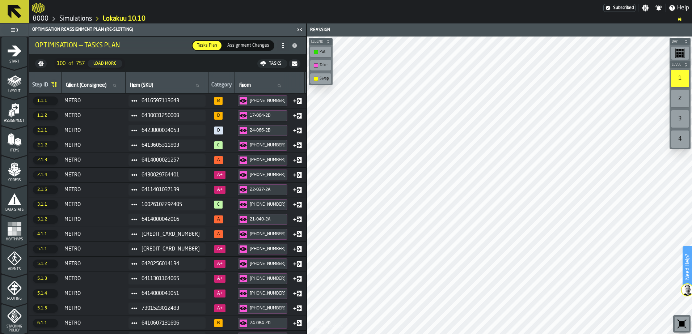
click at [270, 64] on div "Tasks" at bounding box center [275, 63] width 18 height 5
click at [269, 63] on span "Download (csv)" at bounding box center [268, 64] width 34 height 6
click at [508, 17] on ol "8000 Simulations Lokakuu 10.10" at bounding box center [351, 18] width 638 height 9
click at [39, 19] on link "8000" at bounding box center [41, 19] width 16 height 8
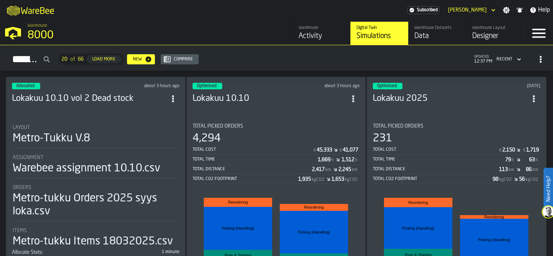
click at [265, 96] on h3 "Lokakuu 10.10" at bounding box center [270, 99] width 155 height 12
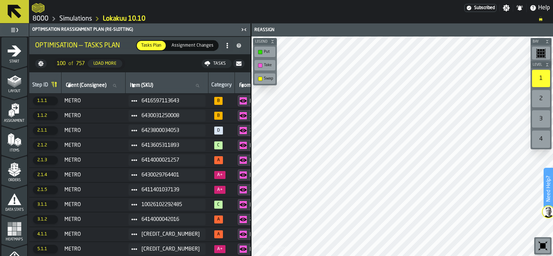
click at [193, 46] on span "Assignment Changes" at bounding box center [193, 45] width 48 height 7
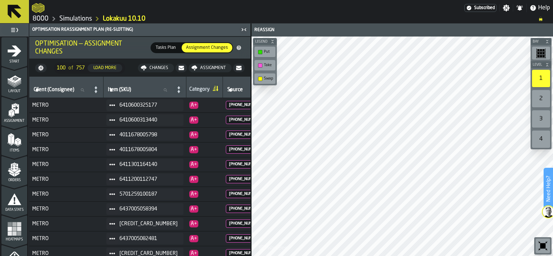
click at [169, 48] on span "Tasks Plan" at bounding box center [166, 48] width 26 height 7
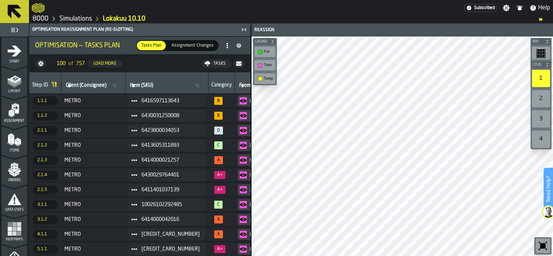
click at [216, 64] on div "Tasks" at bounding box center [219, 63] width 18 height 5
click at [214, 64] on span "Download (csv)" at bounding box center [212, 64] width 34 height 6
click at [362, 10] on div at bounding box center [248, 7] width 433 height 13
click at [41, 19] on link "8000" at bounding box center [41, 19] width 16 height 8
